Goal: Find specific page/section: Find specific page/section

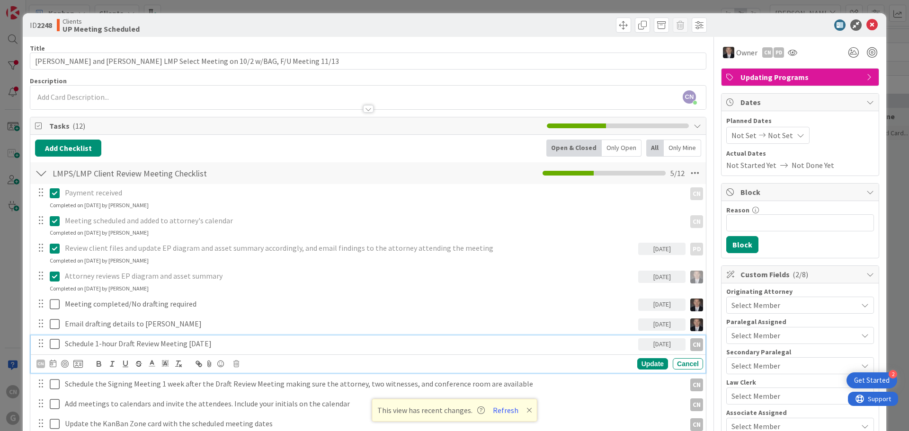
scroll to position [1376, 0]
click at [867, 25] on icon at bounding box center [872, 24] width 11 height 11
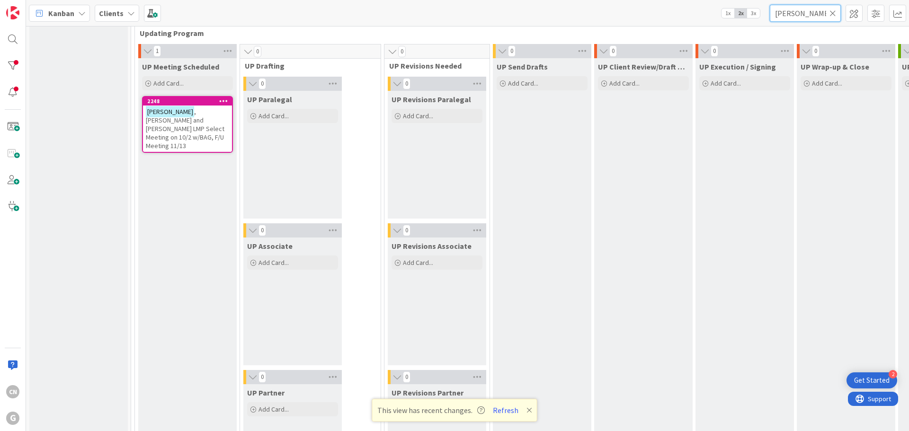
drag, startPoint x: 804, startPoint y: 15, endPoint x: 687, endPoint y: 25, distance: 117.4
click at [688, 25] on div "Kanban Clients 1x 2x 3x dudek" at bounding box center [467, 13] width 883 height 26
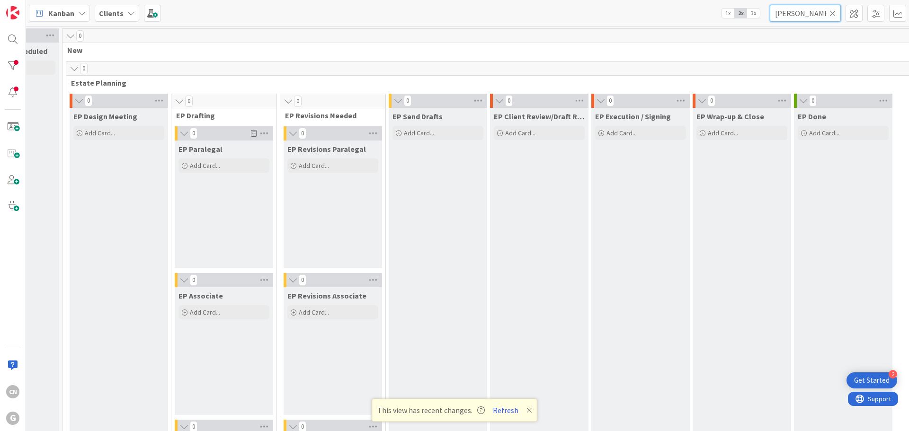
scroll to position [0, 77]
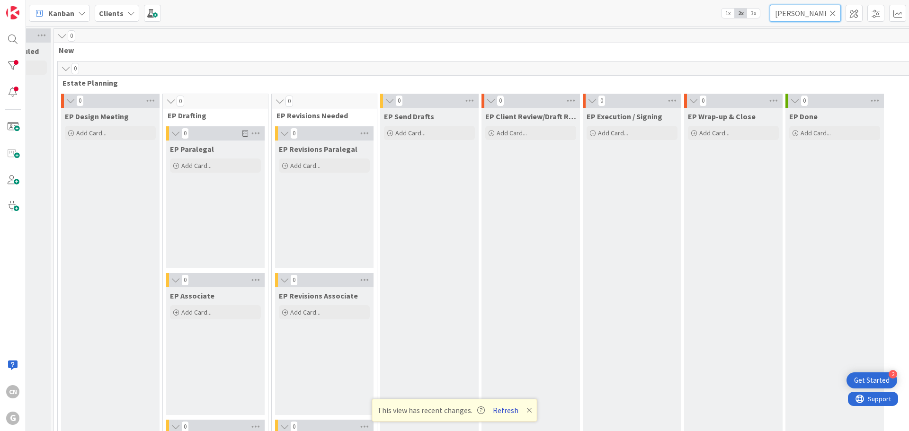
type input "[PERSON_NAME]"
click at [498, 405] on button "Refresh" at bounding box center [506, 410] width 32 height 12
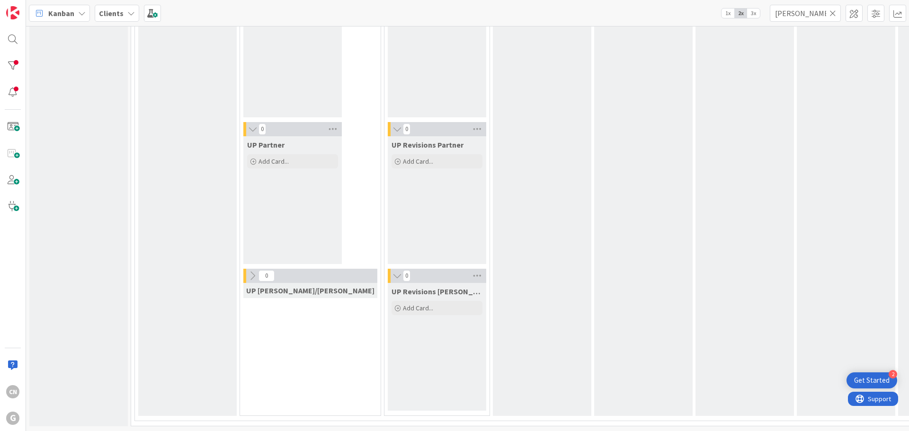
scroll to position [1631, 0]
drag, startPoint x: 797, startPoint y: 16, endPoint x: 711, endPoint y: 15, distance: 86.2
click at [710, 19] on div "Kanban Clients 1x 2x 3x [PERSON_NAME]" at bounding box center [467, 13] width 883 height 26
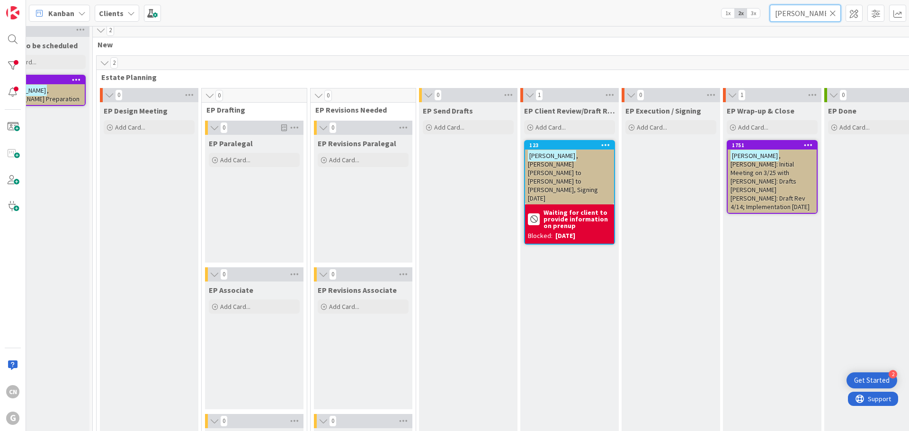
scroll to position [0, 38]
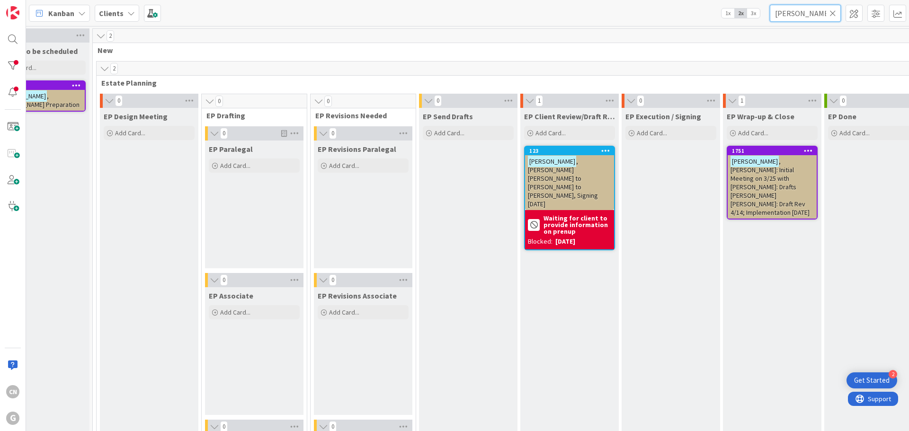
type input "[PERSON_NAME]"
click at [769, 184] on span ", [PERSON_NAME]: Initial Meeting on 3/25 with [PERSON_NAME]: Drafts [PERSON_NAM…" at bounding box center [770, 187] width 79 height 60
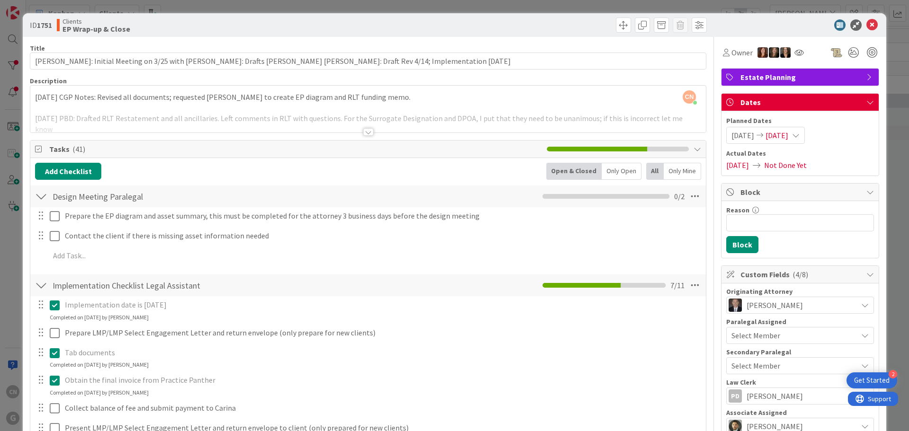
drag, startPoint x: 363, startPoint y: 133, endPoint x: 358, endPoint y: 140, distance: 8.8
click at [363, 134] on div at bounding box center [368, 132] width 10 height 8
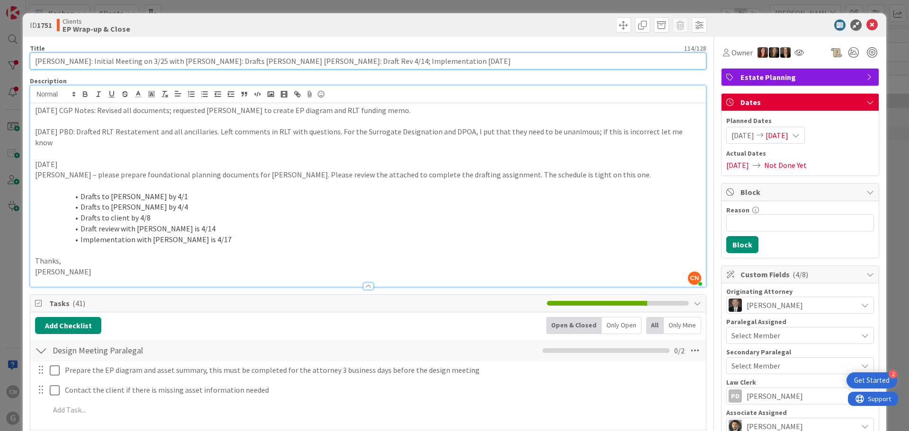
drag, startPoint x: 35, startPoint y: 59, endPoint x: 87, endPoint y: 62, distance: 52.7
click at [87, 62] on input "[PERSON_NAME]: Initial Meeting on 3/25 with [PERSON_NAME]: Drafts [PERSON_NAME]…" at bounding box center [368, 61] width 677 height 17
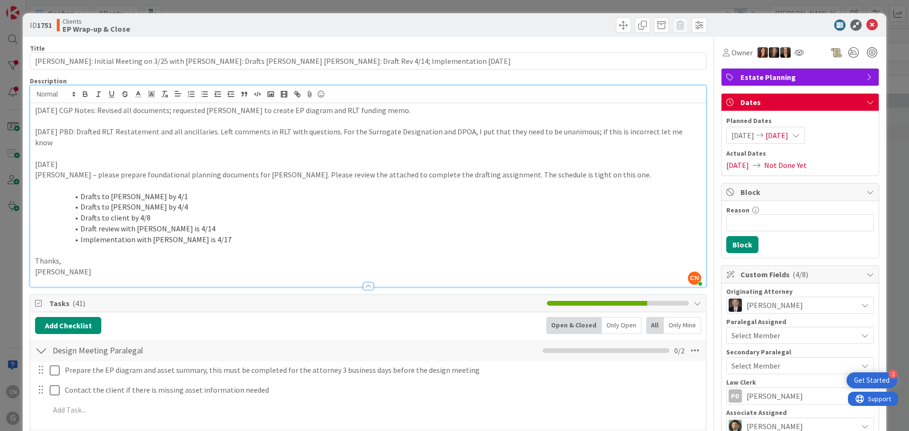
click at [300, 234] on li "Implementation with [PERSON_NAME] is 4/17" at bounding box center [373, 239] width 655 height 11
